Goal: Information Seeking & Learning: Learn about a topic

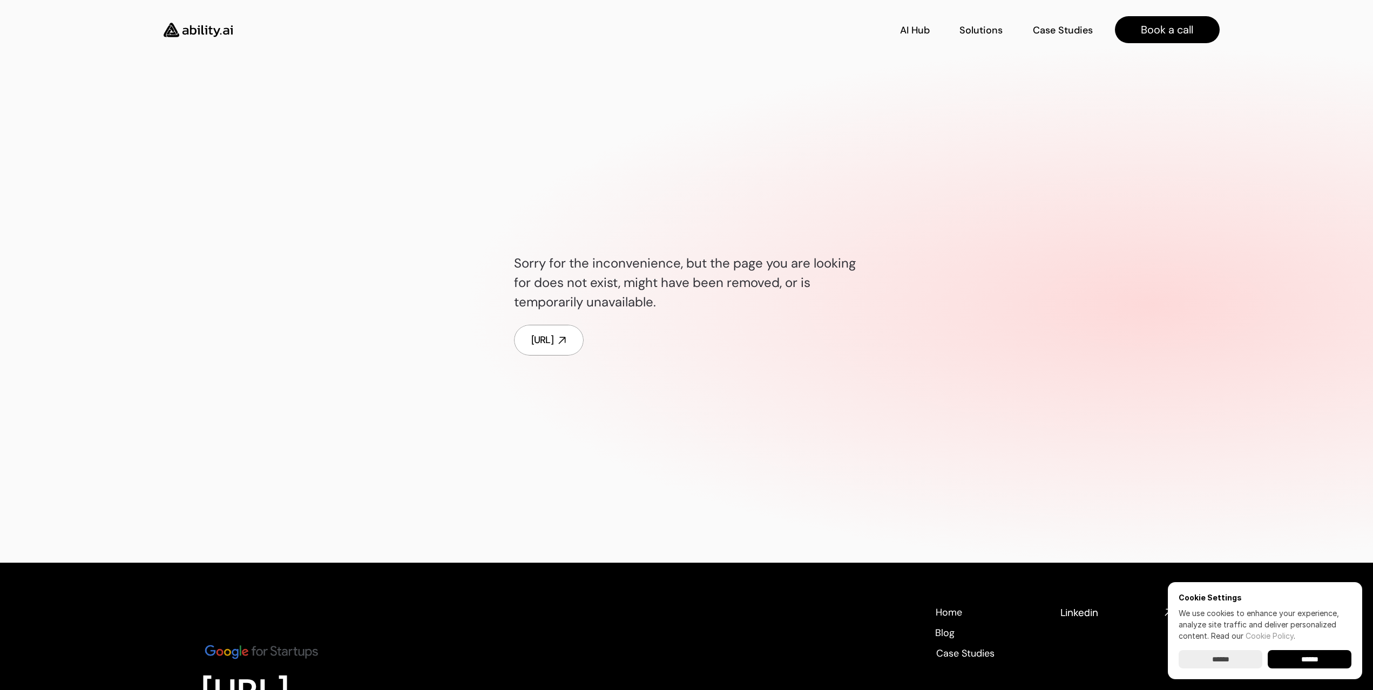
click at [180, 30] on img at bounding box center [198, 30] width 89 height 34
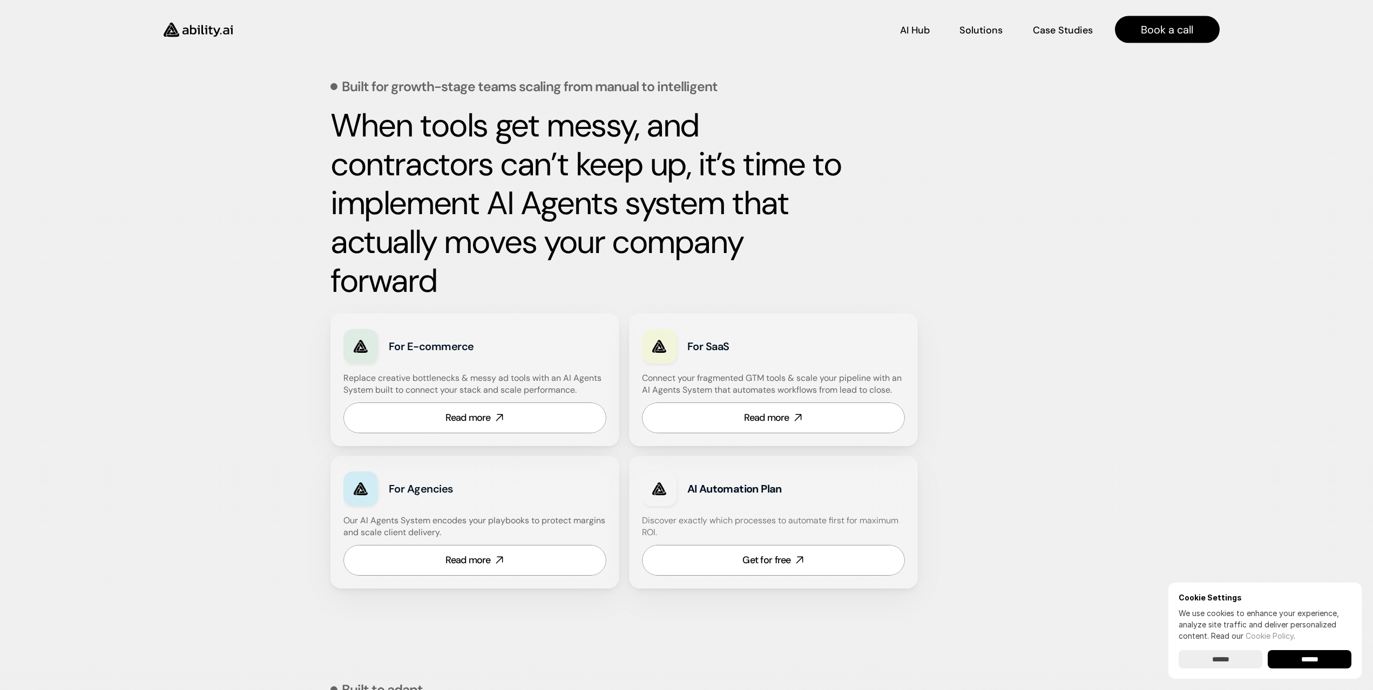
scroll to position [377, 0]
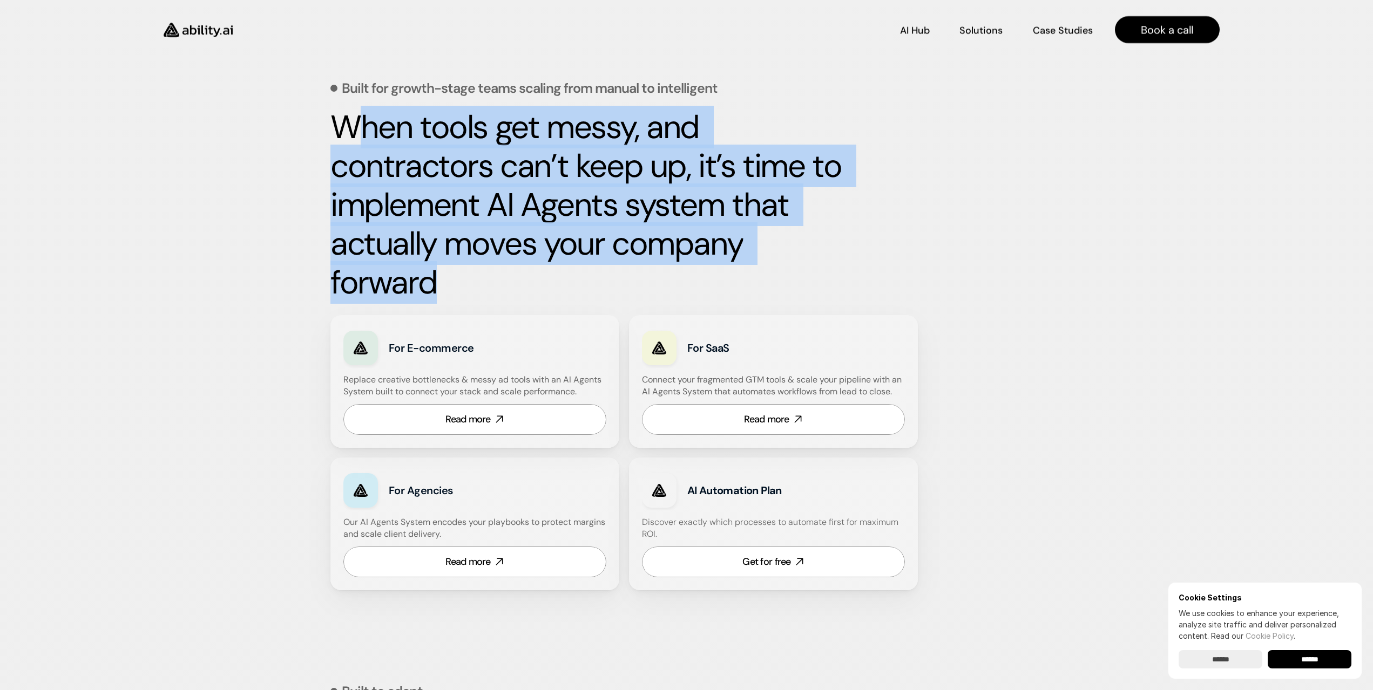
drag, startPoint x: 349, startPoint y: 138, endPoint x: 797, endPoint y: 279, distance: 469.7
click at [797, 279] on h2 "When tools get messy, and contractors can’t keep up, it’s time to implement AI …" at bounding box center [586, 205] width 513 height 194
click at [424, 279] on strong "When tools get messy, and contractors can’t keep up, it’s time to implement AI …" at bounding box center [589, 205] width 518 height 198
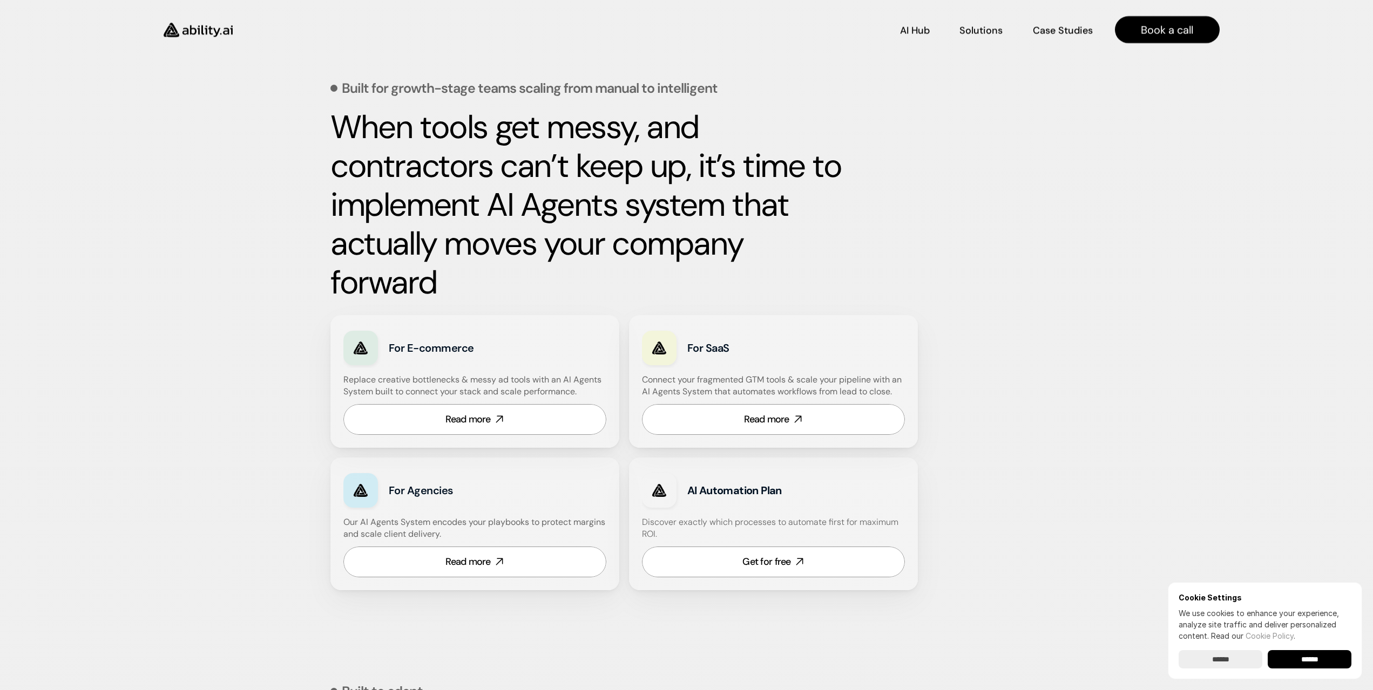
drag, startPoint x: 479, startPoint y: 350, endPoint x: 391, endPoint y: 344, distance: 88.2
click at [391, 344] on h3 "For E-commerce" at bounding box center [462, 348] width 147 height 15
drag, startPoint x: 733, startPoint y: 349, endPoint x: 693, endPoint y: 344, distance: 39.6
click at [693, 344] on h3 "For SaaS" at bounding box center [760, 348] width 147 height 15
click at [110, 404] on div "Built for growth-stage teams scaling from manual to intelligent When tools get …" at bounding box center [686, 284] width 1373 height 668
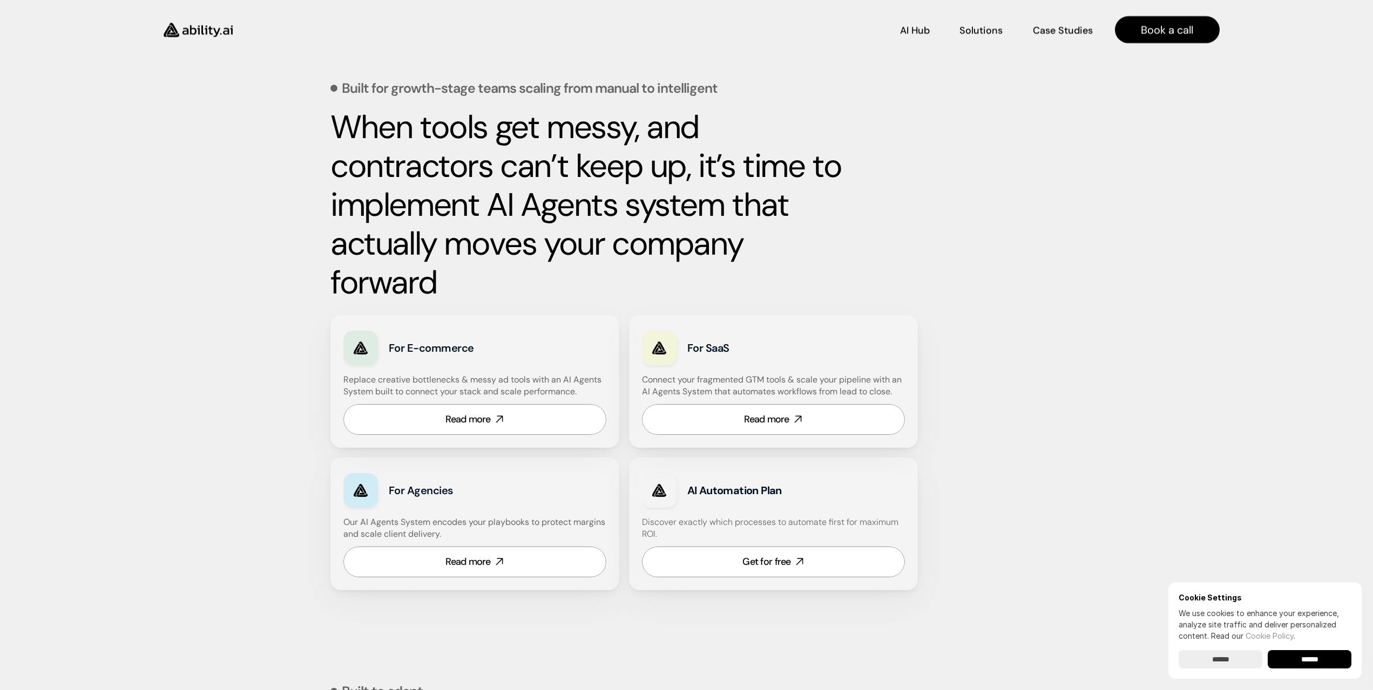
click at [1326, 658] on input "******" at bounding box center [1310, 659] width 84 height 18
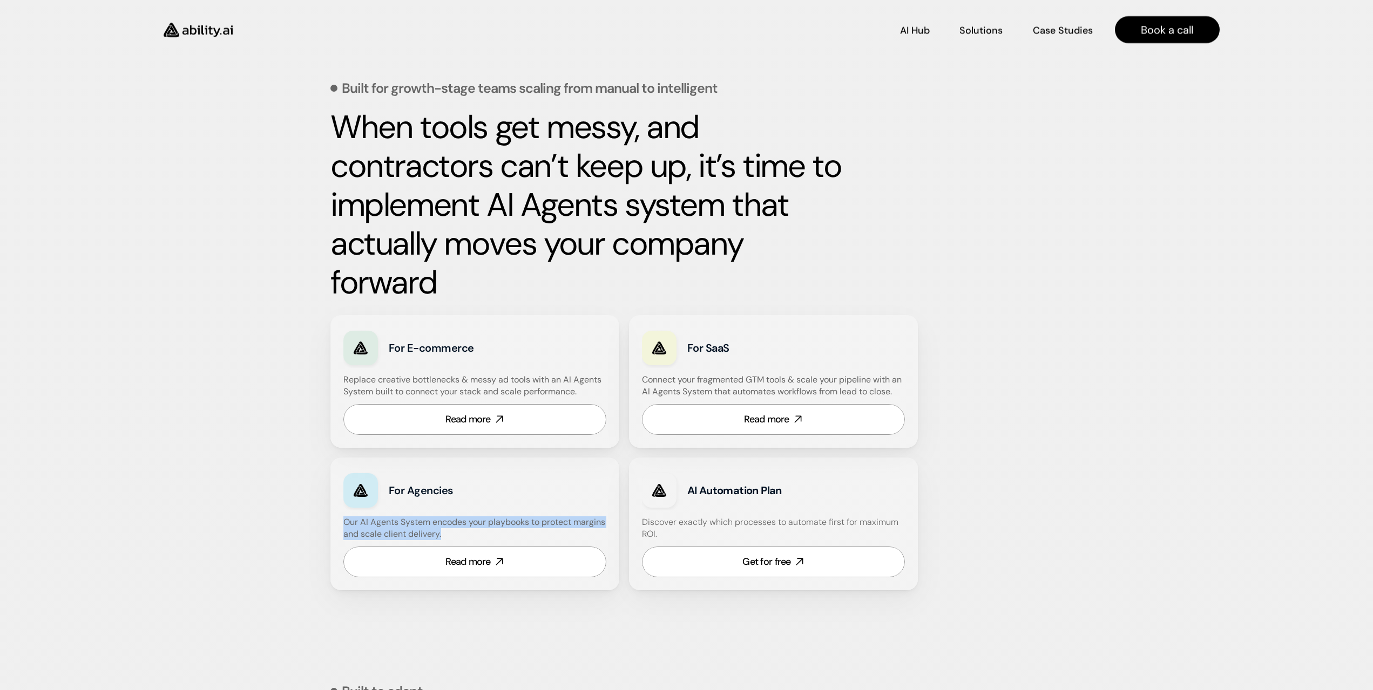
drag, startPoint x: 489, startPoint y: 536, endPoint x: 260, endPoint y: 517, distance: 229.7
click at [324, 517] on div "Built for growth-stage teams scaling from manual to intelligent When tools get …" at bounding box center [686, 284] width 1373 height 668
click at [260, 517] on div "Built for growth-stage teams scaling from manual to intelligent When tools get …" at bounding box center [686, 284] width 1373 height 668
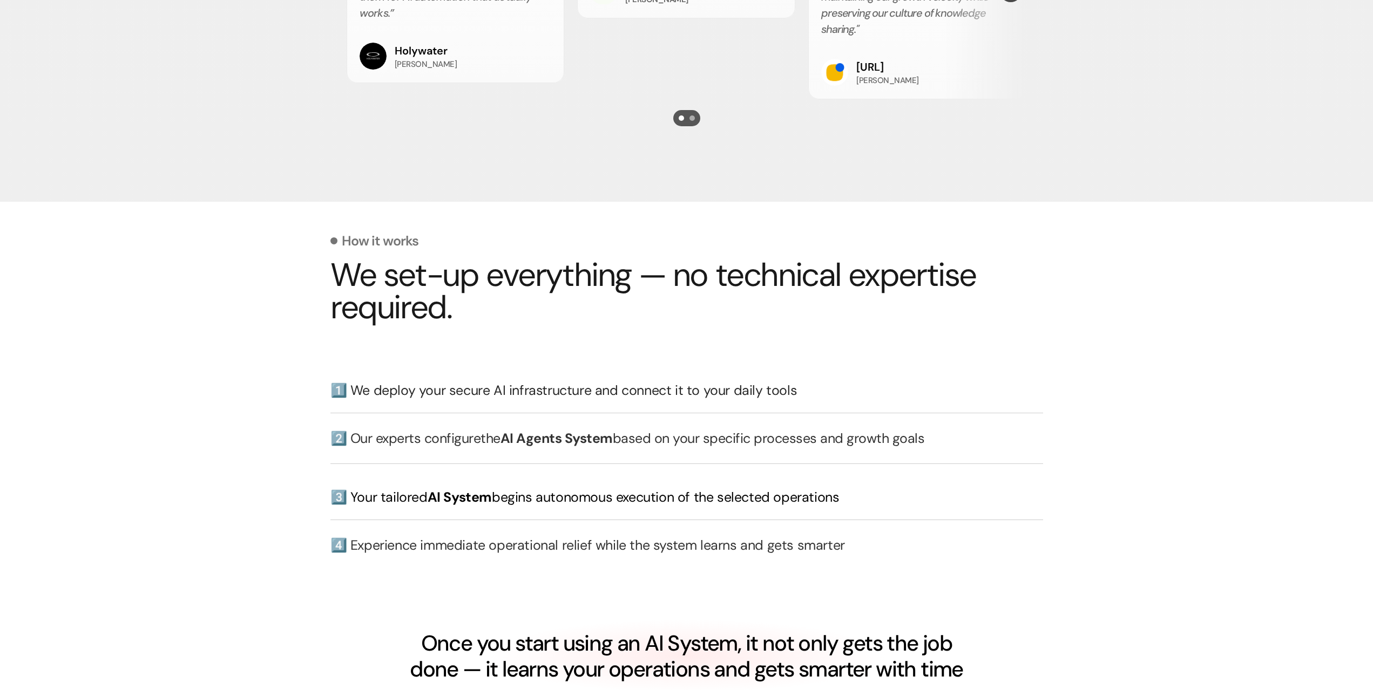
scroll to position [2138, 0]
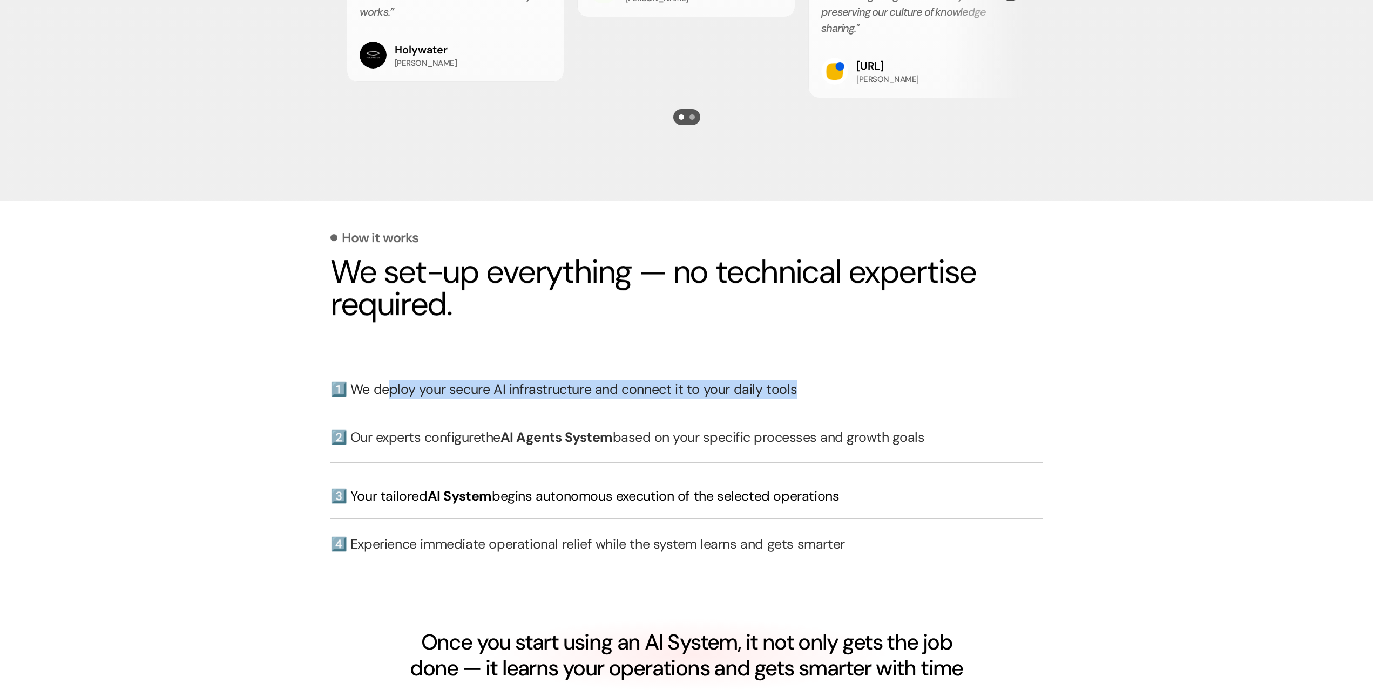
drag, startPoint x: 395, startPoint y: 395, endPoint x: 812, endPoint y: 395, distance: 417.3
click at [812, 395] on h3 "1️⃣ We deploy your secure AI infrastructure and connect it to your daily tools" at bounding box center [686, 389] width 713 height 19
click at [815, 405] on button at bounding box center [820, 411] width 14 height 14
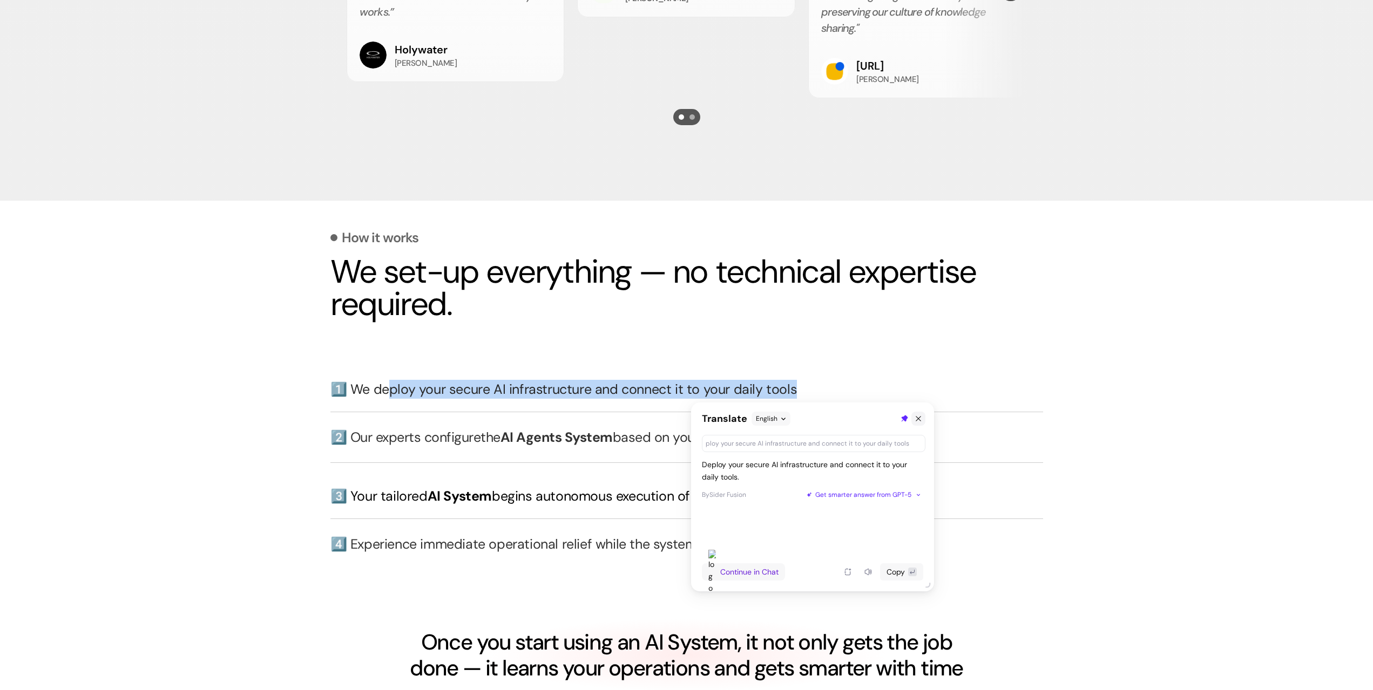
click at [916, 419] on icon at bounding box center [918, 419] width 8 height 8
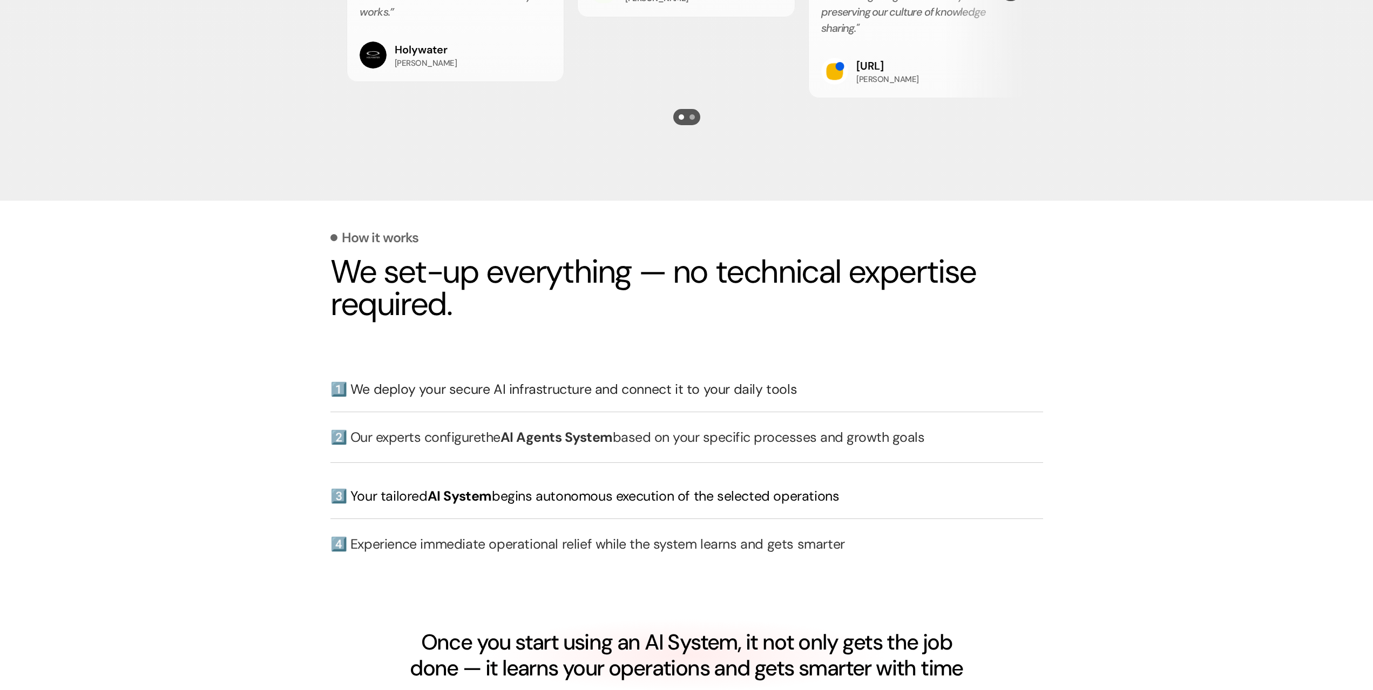
click at [470, 440] on h3 "2️⃣ Our experts configure the AI Agents System based on your specific processes…" at bounding box center [686, 437] width 713 height 19
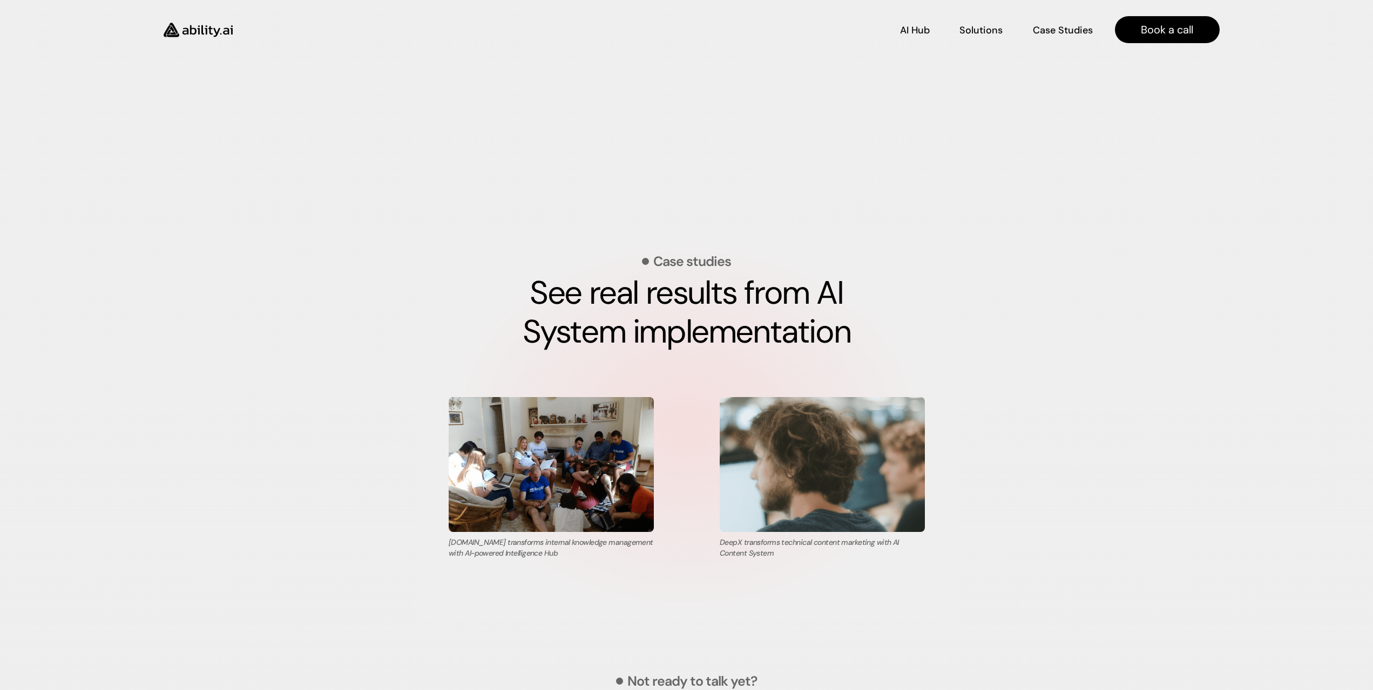
scroll to position [3396, 0]
drag, startPoint x: 857, startPoint y: 342, endPoint x: 490, endPoint y: 302, distance: 369.3
click at [490, 302] on div "Case studies See real results from AI System implementation [DOMAIN_NAME] trans…" at bounding box center [687, 428] width 542 height 388
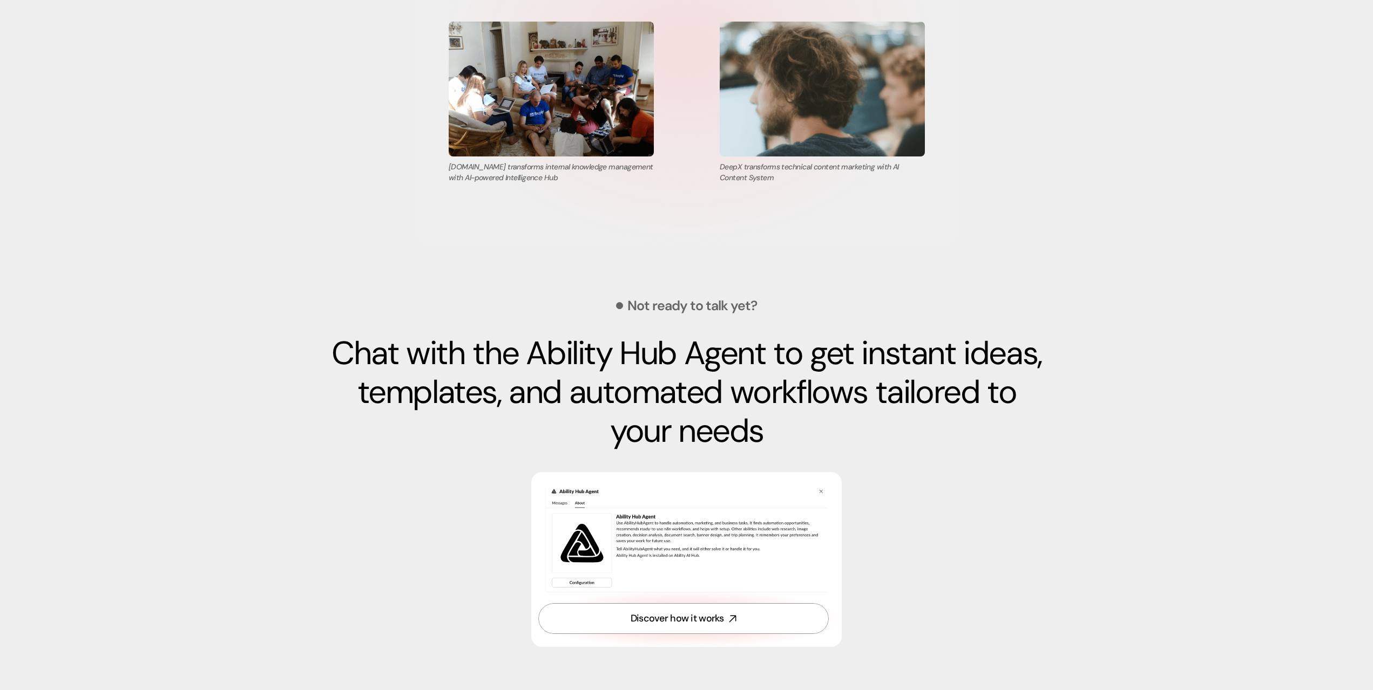
scroll to position [3773, 0]
drag, startPoint x: 774, startPoint y: 436, endPoint x: 327, endPoint y: 368, distance: 452.7
click at [327, 368] on section "Case studies See real results from AI System implementation [DOMAIN_NAME] trans…" at bounding box center [686, 483] width 1373 height 1253
copy p "Chat with the Ability Hub Agent to get instant ideas, templates, and automated …"
click at [362, 471] on div "Not ready to talk yet? Chat with the Ability Hub Agent to get instant ideas, te…" at bounding box center [686, 484] width 713 height 478
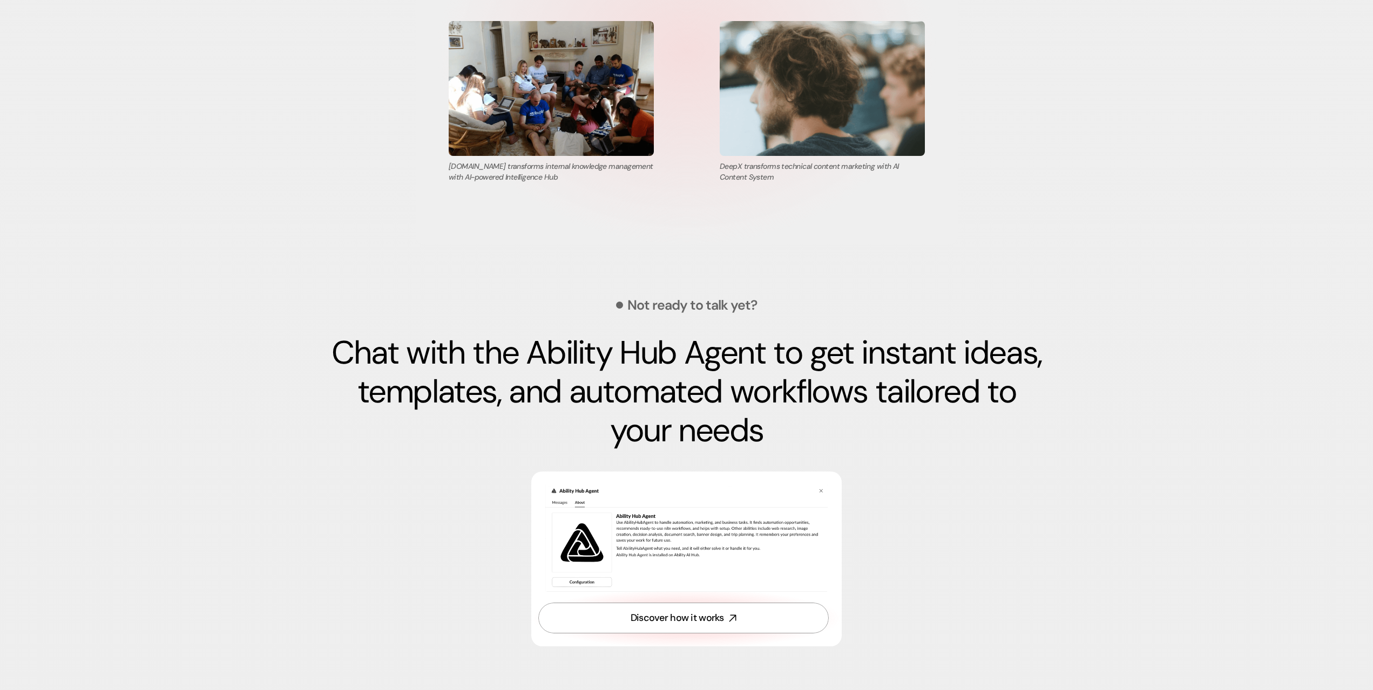
drag, startPoint x: 792, startPoint y: 420, endPoint x: 278, endPoint y: 342, distance: 520.4
click at [278, 342] on section "Case studies See real results from AI System implementation [DOMAIN_NAME] trans…" at bounding box center [686, 483] width 1373 height 1253
click at [266, 425] on section "Case studies See real results from AI System implementation [DOMAIN_NAME] trans…" at bounding box center [686, 483] width 1373 height 1253
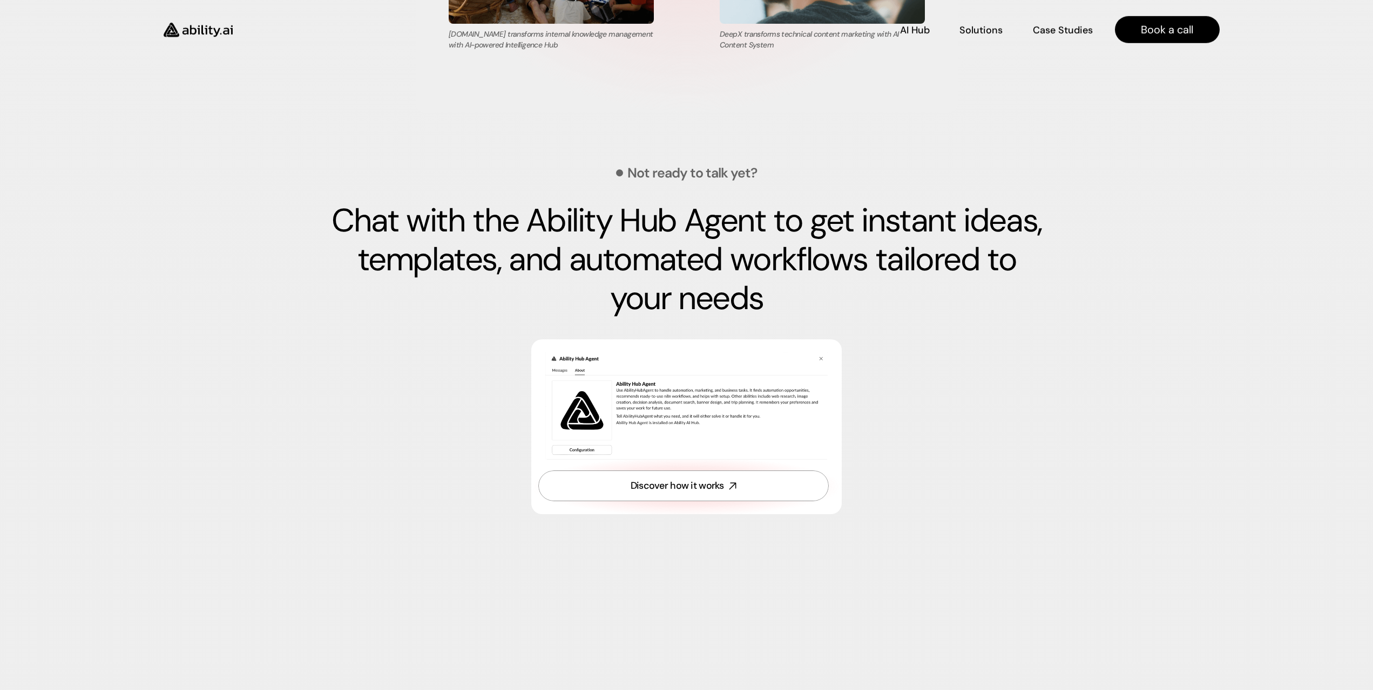
scroll to position [3899, 0]
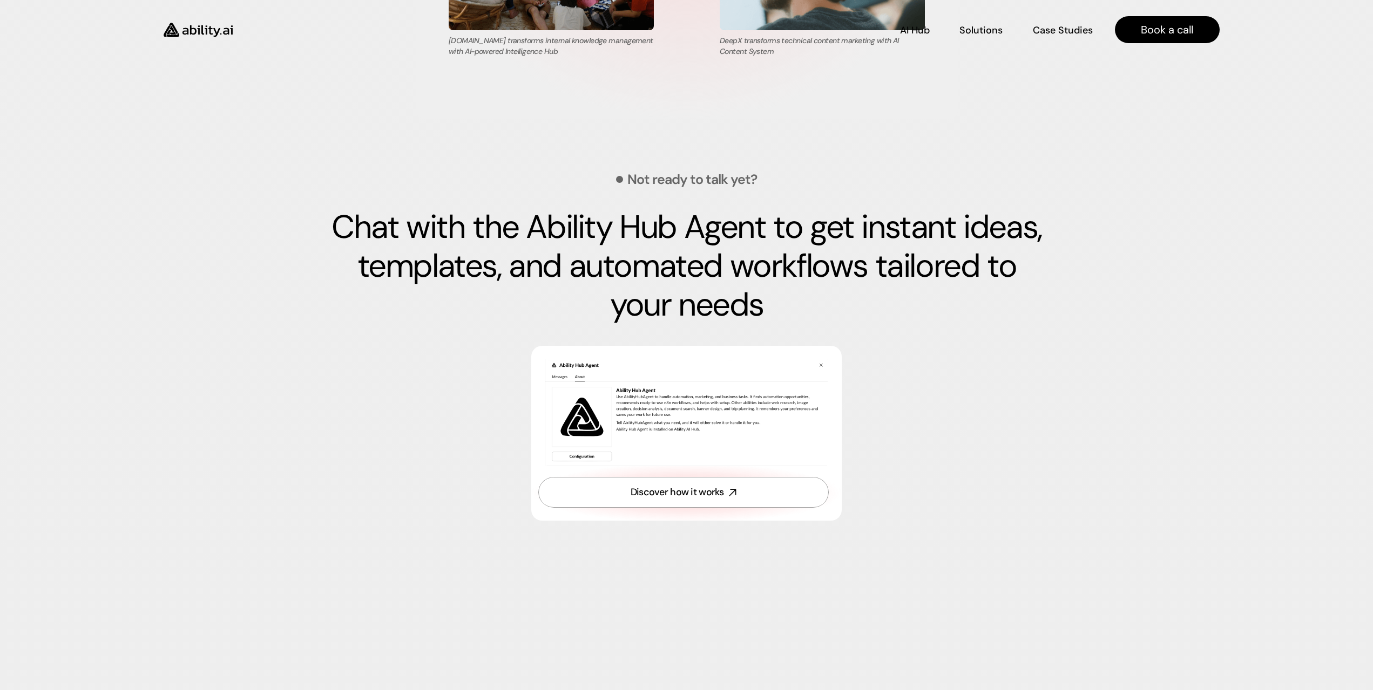
click at [755, 414] on img at bounding box center [686, 412] width 284 height 107
click at [46, 313] on section "Case studies See real results from AI System implementation [DOMAIN_NAME] trans…" at bounding box center [686, 357] width 1373 height 1253
